Goal: Communication & Community: Answer question/provide support

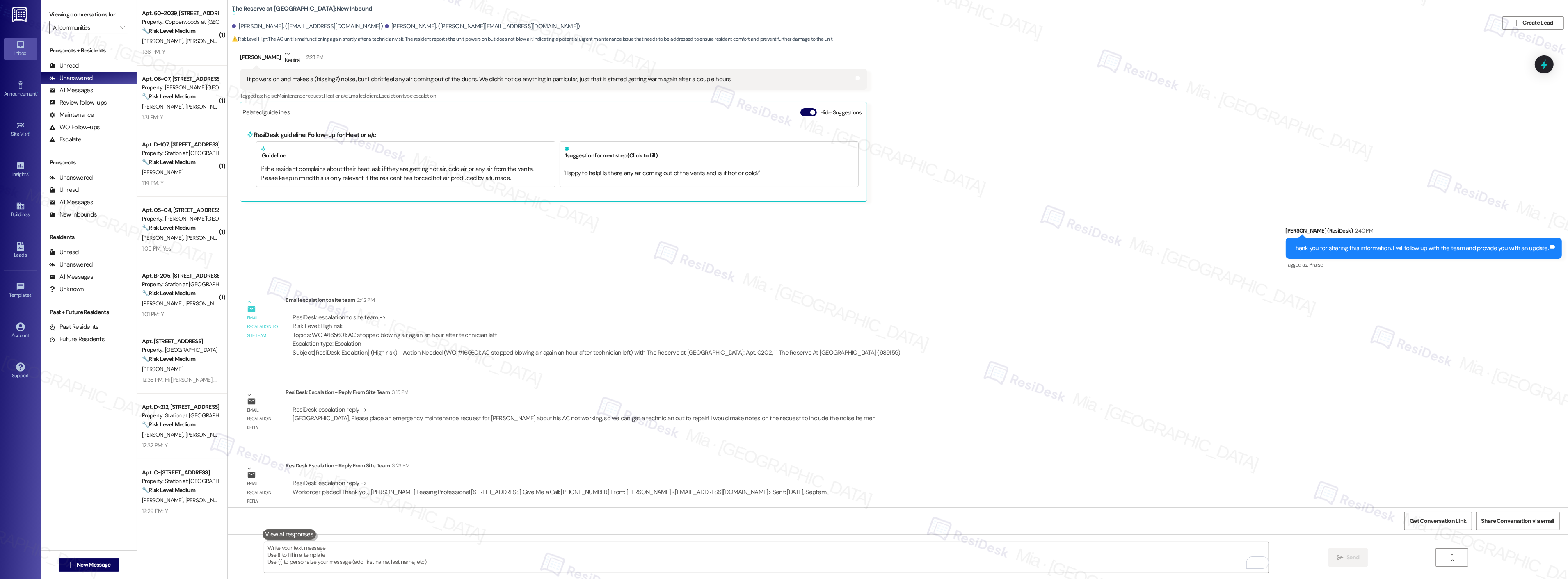
scroll to position [7511, 0]
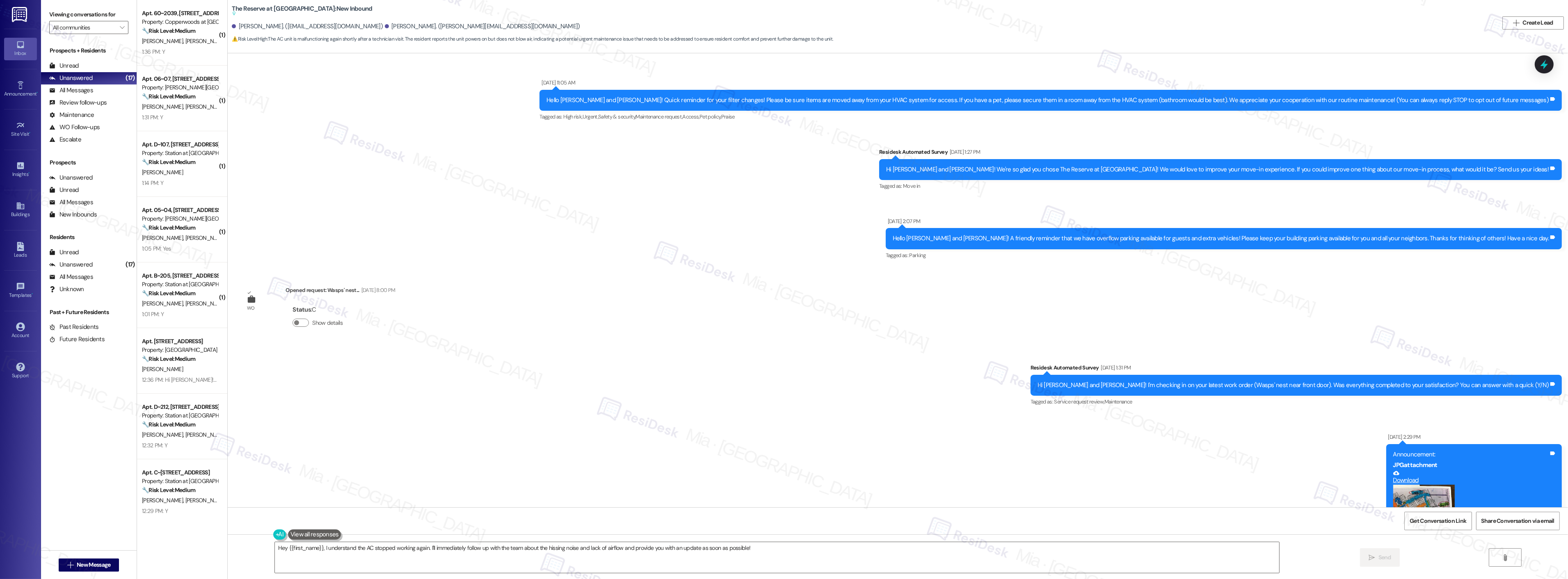
scroll to position [7438, 0]
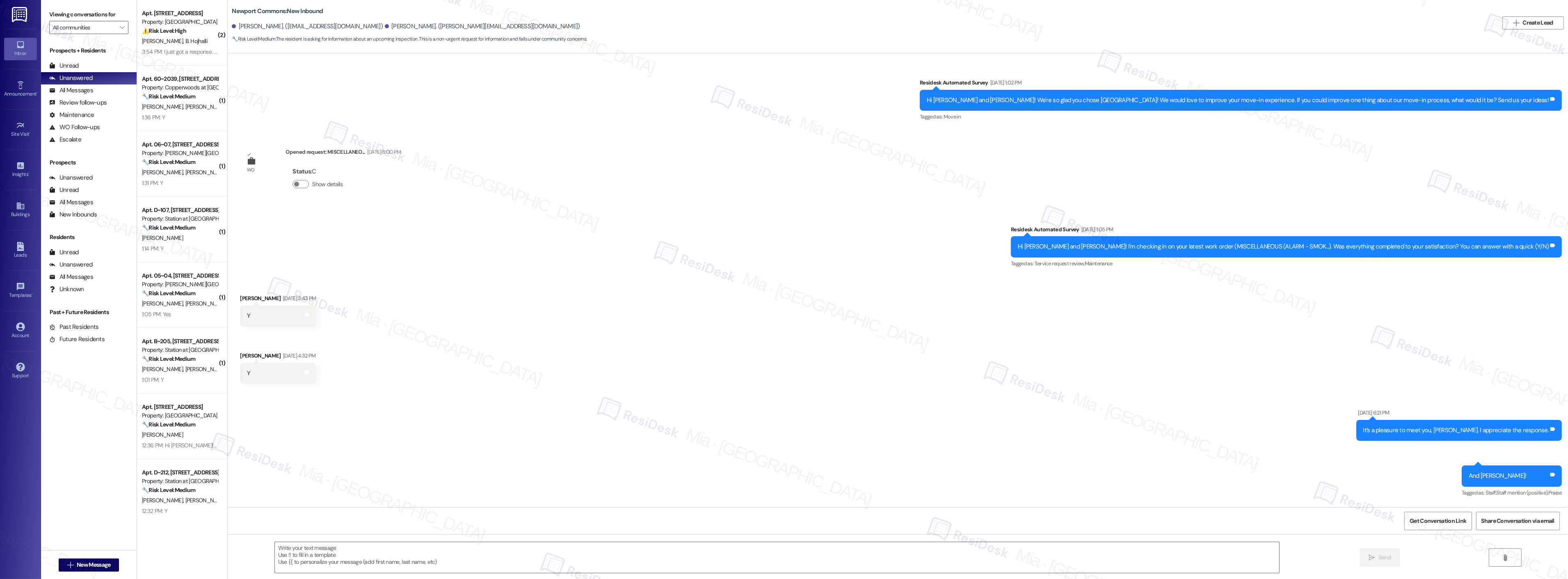
scroll to position [12386, 0]
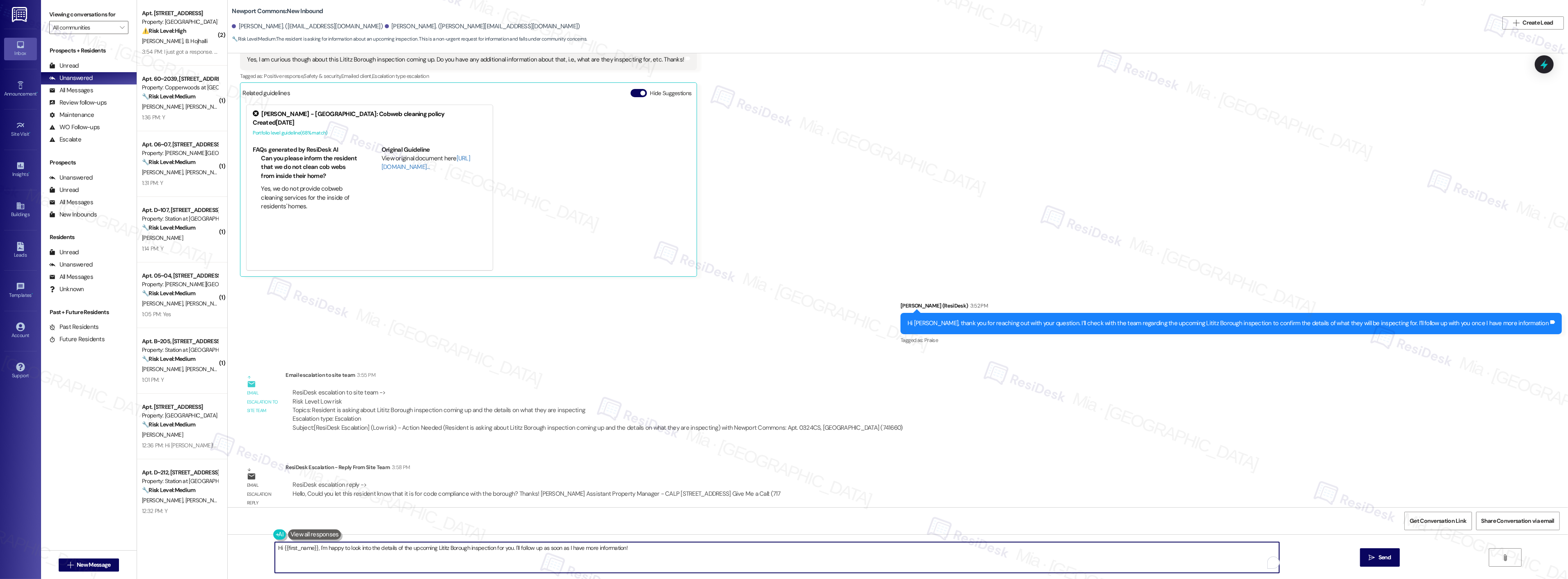
drag, startPoint x: 629, startPoint y: 548, endPoint x: 258, endPoint y: 549, distance: 371.0
click at [258, 549] on div "Hi {{first_name}}, I'm happy to look into the details of the upcoming Lititz Bo…" at bounding box center [897, 565] width 1340 height 61
paste textarea "I’ve checked with the team, and they confirmed that the inspection is related t…"
drag, startPoint x: 268, startPoint y: 548, endPoint x: 261, endPoint y: 548, distance: 7.0
click at [265, 548] on textarea "I’ve checked with the team, and they confirmed that the inspection is related t…" at bounding box center [766, 557] width 1005 height 31
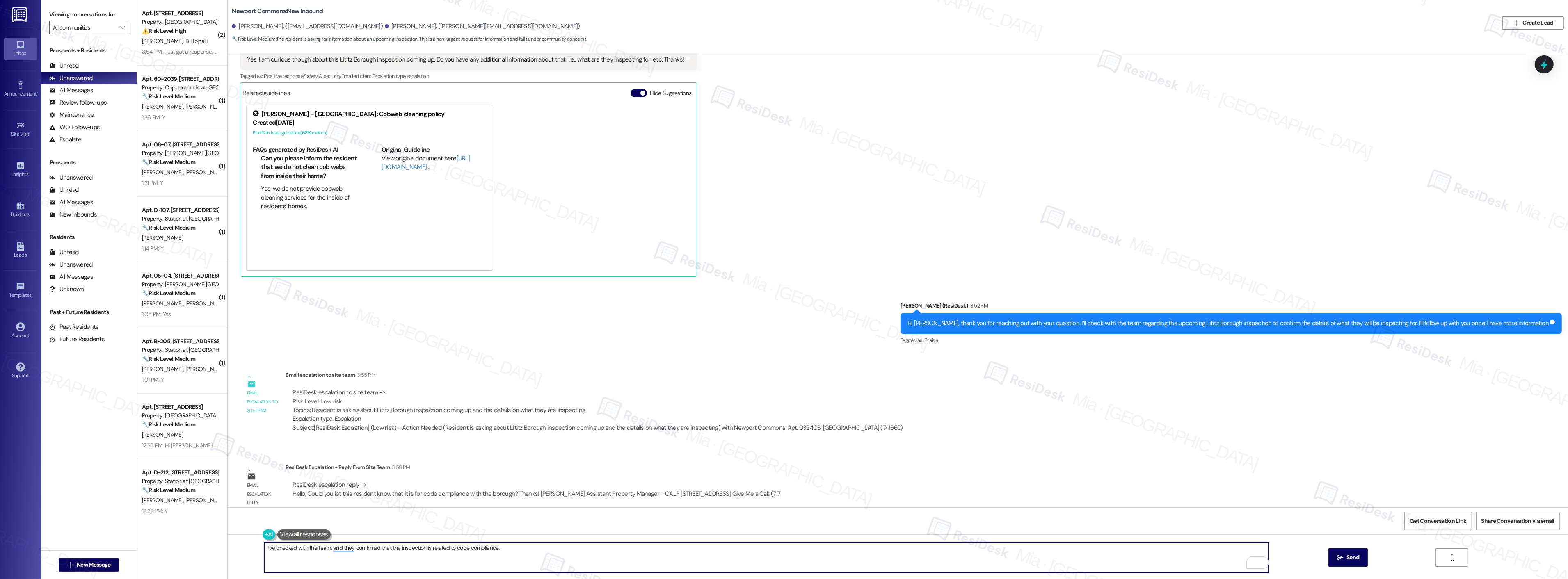
click at [499, 548] on textarea "I’ve checked with the team, and they confirmed that the inspection is related t…" at bounding box center [766, 557] width 1005 height 31
click at [498, 550] on textarea "I’ve checked with the team, and they confirmed that the inspection is related t…" at bounding box center [766, 557] width 1005 height 31
type textarea "I’ve checked with the team, and they confirmed that the inspection is related t…"
click at [1339, 559] on icon "" at bounding box center [1340, 557] width 6 height 7
